Goal: Task Accomplishment & Management: Manage account settings

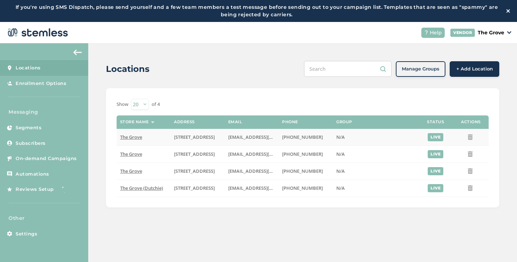
click at [135, 138] on span "The Grove" at bounding box center [131, 137] width 22 height 6
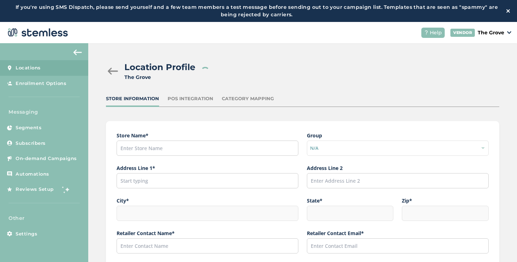
type input "The Grove"
type input "[STREET_ADDRESS]"
type input "La Mesa"
type input "CA"
type input "91942"
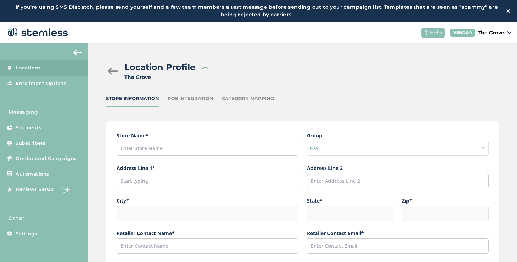
type input "Dexter"
type input "[EMAIL_ADDRESS][DOMAIN_NAME]"
type input "[PHONE_NUMBER]"
type input "America/Los_Angeles"
type input "The Grove"
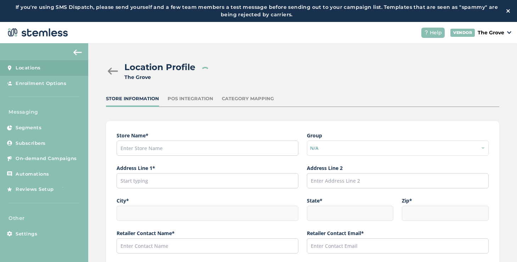
type input "[URL][DOMAIN_NAME]"
type input "[URL][DOMAIN_NAME][US_STATE]"
type input "[URL][DOMAIN_NAME]"
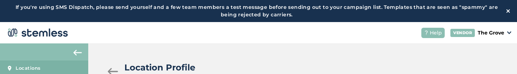
click at [114, 69] on div at bounding box center [113, 71] width 14 height 7
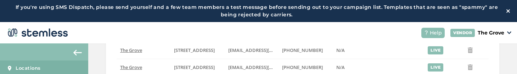
scroll to position [89, 0]
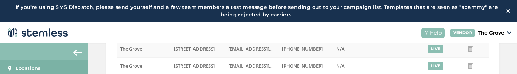
click at [127, 50] on span "The Grove" at bounding box center [131, 48] width 22 height 6
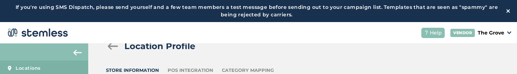
scroll to position [89, 0]
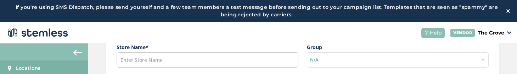
type input "The Grove"
type input "[STREET_ADDRESS]"
type input "La Mesa"
type input "CA"
type input "91942"
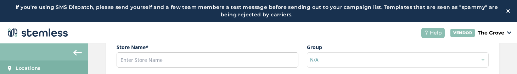
type input "Dexter"
type input "[EMAIL_ADDRESS][DOMAIN_NAME]"
type input "[PHONE_NUMBER]"
type input "America/Los_Angeles"
type input "The Grove"
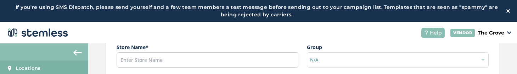
type input "[URL][DOMAIN_NAME]"
type input "[URL][DOMAIN_NAME][US_STATE]"
type input "[URL][DOMAIN_NAME]"
click at [76, 51] on img at bounding box center [77, 53] width 8 height 6
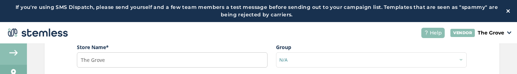
click at [10, 50] on img at bounding box center [13, 53] width 8 height 6
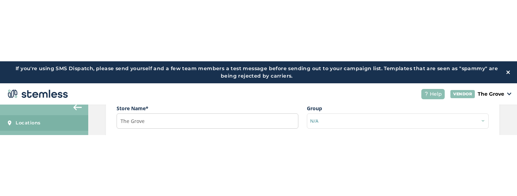
scroll to position [6, 0]
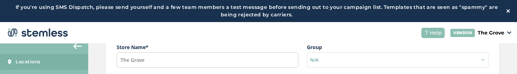
click at [49, 60] on link "Locations" at bounding box center [44, 62] width 88 height 16
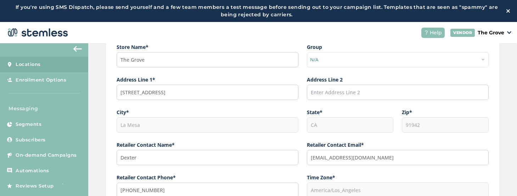
scroll to position [0, 0]
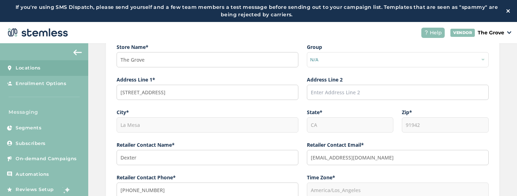
click at [34, 66] on span "Locations" at bounding box center [28, 67] width 25 height 7
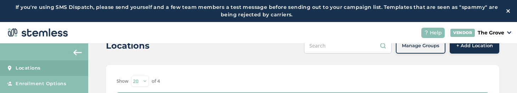
scroll to position [52, 0]
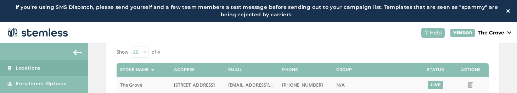
click at [139, 83] on span "The Grove" at bounding box center [131, 84] width 22 height 6
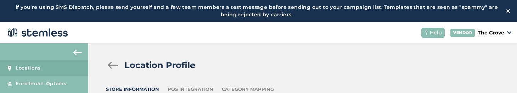
scroll to position [52, 0]
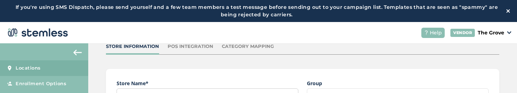
type input "The Grove"
type input "[STREET_ADDRESS]"
type input "La Mesa"
type input "CA"
type input "91942"
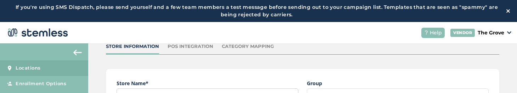
type input "Dexter"
type input "[EMAIL_ADDRESS][DOMAIN_NAME]"
type input "[PHONE_NUMBER]"
type input "America/Los_Angeles"
type input "The Grove"
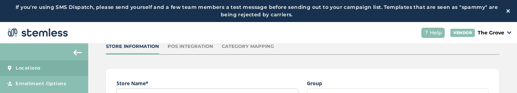
type input "[URL][DOMAIN_NAME]"
type input "[URL][DOMAIN_NAME][US_STATE]"
type input "[URL][DOMAIN_NAME]"
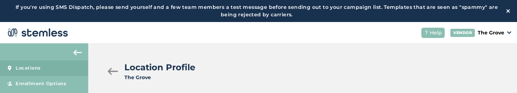
scroll to position [0, 0]
click at [113, 67] on div "Location Profile [GEOGRAPHIC_DATA]" at bounding box center [299, 71] width 387 height 20
click at [113, 69] on div at bounding box center [113, 71] width 14 height 7
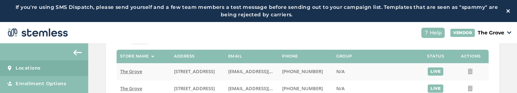
scroll to position [76, 0]
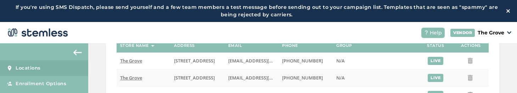
click at [140, 75] on span "The Grove" at bounding box center [131, 77] width 22 height 6
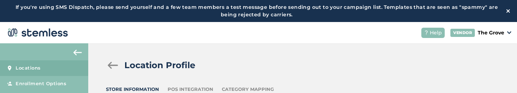
scroll to position [76, 0]
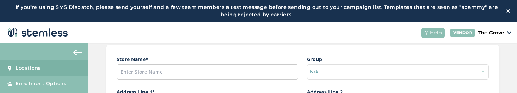
type input "The Grove"
type input "[STREET_ADDRESS]"
type input "La Mesa"
type input "CA"
type input "91942"
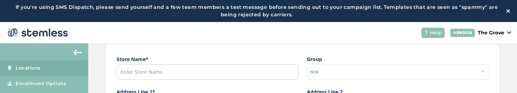
type input "Dexter"
type input "[EMAIL_ADDRESS][DOMAIN_NAME]"
type input "[PHONE_NUMBER]"
type input "America/Los_Angeles"
type input "The Grove"
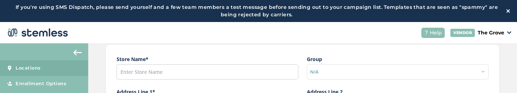
type input "[URL][DOMAIN_NAME]"
type input "[URL][DOMAIN_NAME][US_STATE]"
type input "[URL][DOMAIN_NAME]"
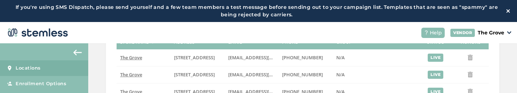
scroll to position [85, 0]
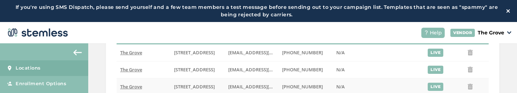
click at [132, 85] on span "The Grove" at bounding box center [131, 86] width 22 height 6
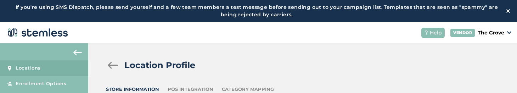
scroll to position [85, 0]
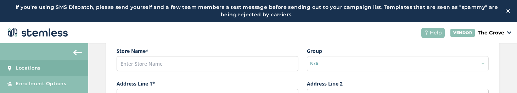
type input "The Grove"
type input "[STREET_ADDRESS]"
type input "La Mesa"
type input "CA"
type input "91942"
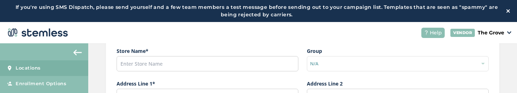
type input "Dexter"
type input "[EMAIL_ADDRESS][DOMAIN_NAME]"
type input "[PHONE_NUMBER]"
type input "America/Los_Angeles"
type input "West Coast Cure"
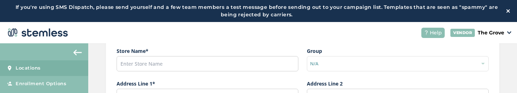
type input "[URL][DOMAIN_NAME]"
type input "[URL][DOMAIN_NAME][US_STATE]"
type input "[URL][DOMAIN_NAME]"
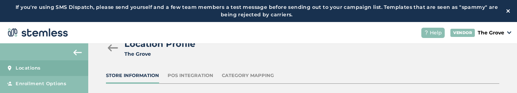
scroll to position [6, 0]
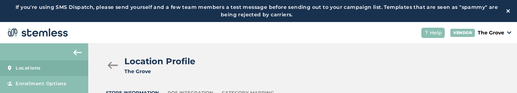
click at [113, 64] on div at bounding box center [113, 65] width 14 height 7
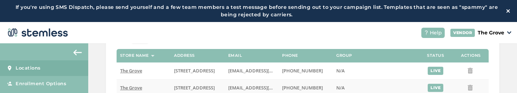
scroll to position [93, 0]
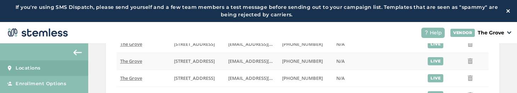
click at [135, 61] on span "The Grove" at bounding box center [131, 61] width 22 height 6
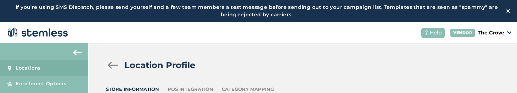
scroll to position [93, 0]
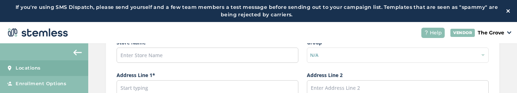
type input "The Grove"
type input "[STREET_ADDRESS]"
type input "La Mesa"
type input "CA"
type input "91942"
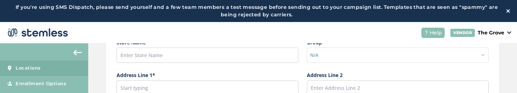
type input "Dexter"
type input "[EMAIL_ADDRESS][DOMAIN_NAME]"
type input "[PHONE_NUMBER]"
type input "America/Los_Angeles"
type input "The Grove"
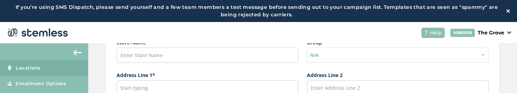
type input "[URL][DOMAIN_NAME]"
type input "[URL][DOMAIN_NAME][US_STATE]"
type input "[URL][DOMAIN_NAME]"
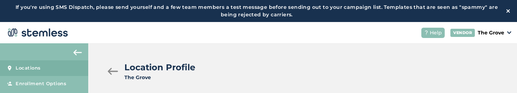
click at [113, 72] on div at bounding box center [113, 71] width 14 height 7
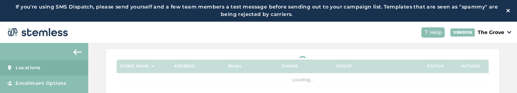
scroll to position [11, 0]
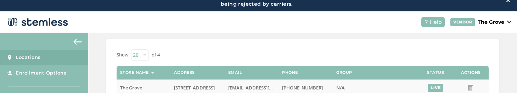
click at [130, 87] on span "The Grove" at bounding box center [131, 87] width 22 height 6
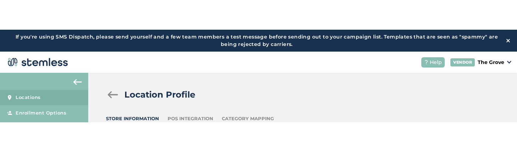
scroll to position [39, 0]
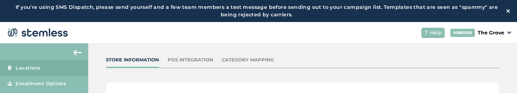
type input "The Grove"
type input "[STREET_ADDRESS]"
type input "La Mesa"
type input "CA"
type input "91942"
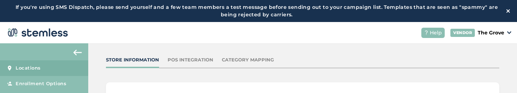
type input "Dexter"
type input "[EMAIL_ADDRESS][DOMAIN_NAME]"
type input "[PHONE_NUMBER]"
type input "America/Los_Angeles"
type input "The Grove"
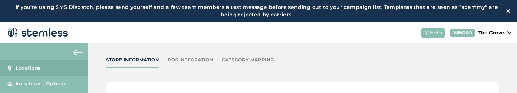
type input "[URL][DOMAIN_NAME]"
type input "[URL][DOMAIN_NAME][US_STATE]"
type input "[URL][DOMAIN_NAME]"
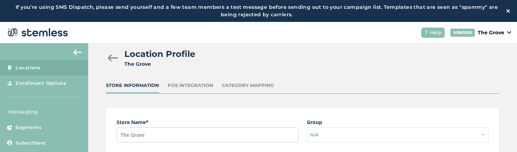
scroll to position [0, 0]
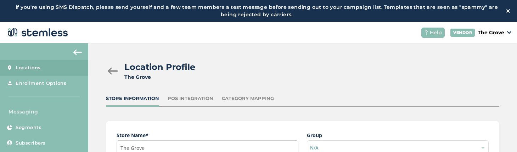
click at [110, 68] on div at bounding box center [113, 71] width 14 height 7
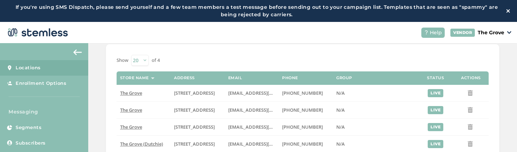
scroll to position [46, 0]
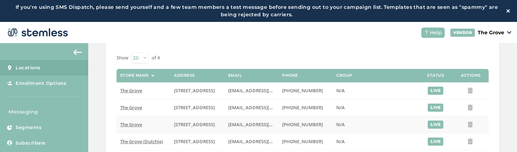
click at [135, 124] on span "The Grove" at bounding box center [131, 124] width 22 height 6
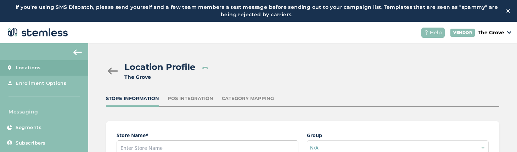
type input "The Grove"
type input "[STREET_ADDRESS]"
type input "La Mesa"
type input "CA"
type input "91942"
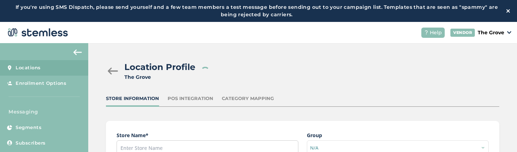
type input "Dexter"
type input "[EMAIL_ADDRESS][DOMAIN_NAME]"
type input "[PHONE_NUMBER]"
type input "America/Los_Angeles"
type input "West Coast Cure"
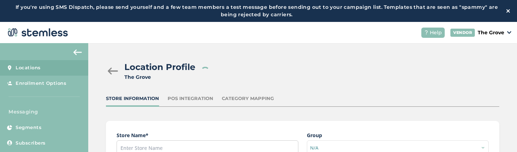
type input "[URL][DOMAIN_NAME]"
type input "[URL][DOMAIN_NAME][US_STATE]"
type input "[URL][DOMAIN_NAME]"
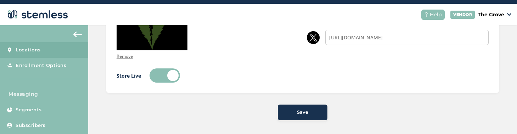
scroll to position [22, 0]
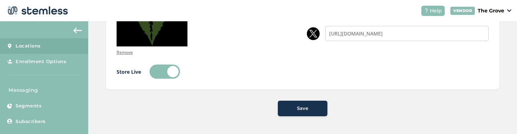
click at [278, 113] on button "Save" at bounding box center [303, 109] width 50 height 16
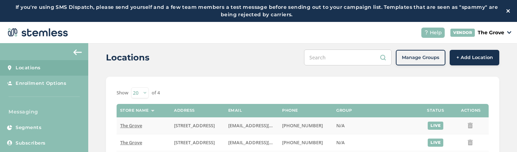
scroll to position [39, 0]
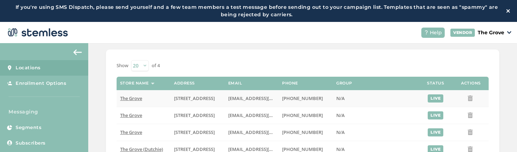
click at [129, 97] on span "The Grove" at bounding box center [131, 98] width 22 height 6
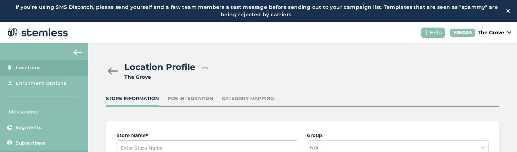
type input "The Grove"
type input "[STREET_ADDRESS]"
type input "La Mesa"
type input "CA"
type input "91942"
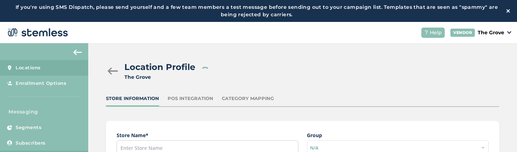
type input "Dexter"
type input "[EMAIL_ADDRESS][DOMAIN_NAME]"
type input "[PHONE_NUMBER]"
type input "America/Los_Angeles"
type input "The Grove"
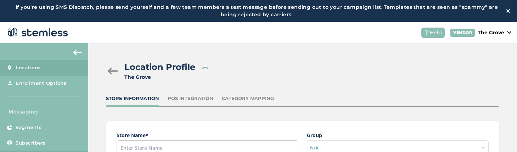
type input "[URL][DOMAIN_NAME]"
type input "[URL][DOMAIN_NAME][US_STATE]"
type input "[URL][DOMAIN_NAME]"
